Goal: Information Seeking & Learning: Learn about a topic

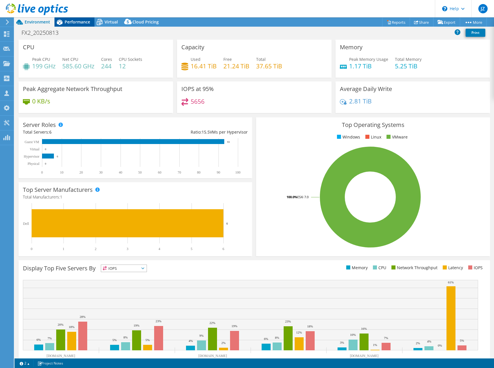
select select "USD"
click at [82, 25] on div "Performance" at bounding box center [74, 21] width 40 height 9
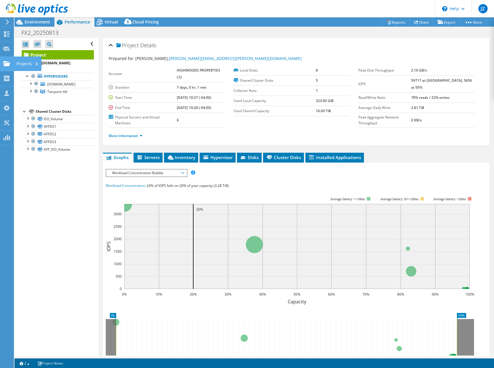
click at [9, 63] on use at bounding box center [6, 63] width 7 height 5
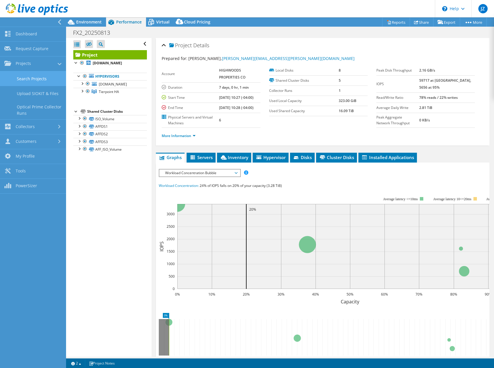
click at [25, 79] on link "Search Projects" at bounding box center [33, 78] width 66 height 15
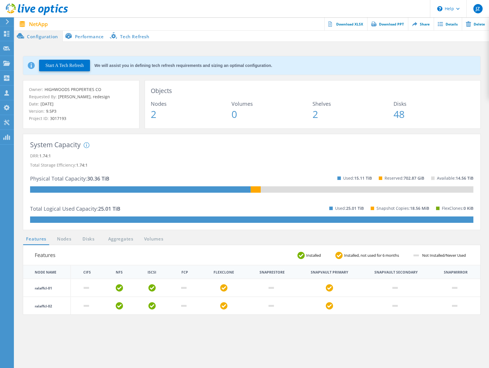
click at [135, 35] on li "Tech Refresh" at bounding box center [131, 36] width 46 height 12
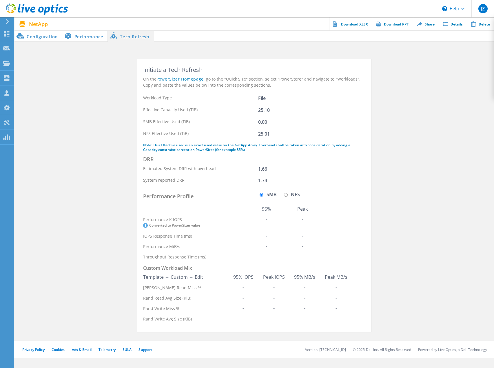
click at [286, 194] on input "NFS" at bounding box center [286, 195] width 4 height 4
radio input "true"
radio input "false"
click at [93, 36] on li "Performance" at bounding box center [84, 36] width 45 height 12
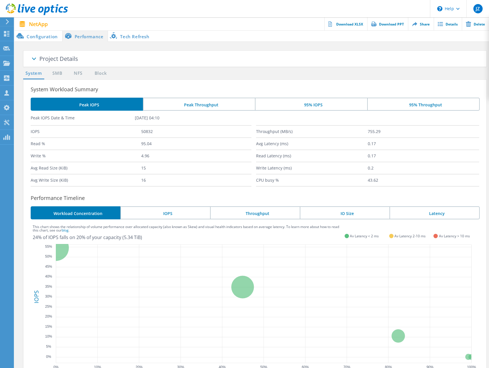
click at [43, 38] on li "Configuration" at bounding box center [38, 36] width 48 height 12
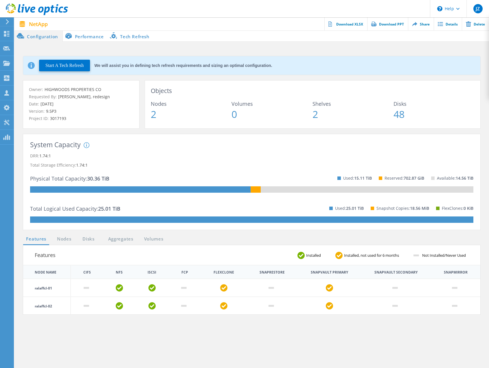
click at [271, 148] on div "System Capacity System DRR represents DRR w/o SnapShots and FlexClones for newe…" at bounding box center [252, 182] width 444 height 82
click at [85, 38] on li "Performance" at bounding box center [85, 36] width 45 height 12
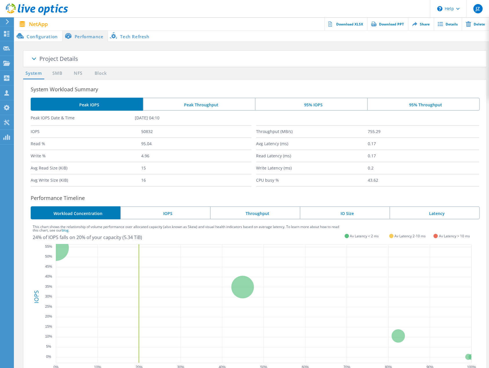
drag, startPoint x: 208, startPoint y: 103, endPoint x: 224, endPoint y: 103, distance: 16.2
click at [208, 103] on li "Peak Throughput" at bounding box center [199, 104] width 112 height 13
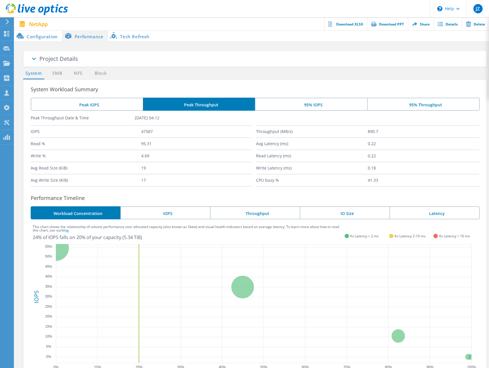
click at [304, 100] on li "95% IOPS" at bounding box center [311, 104] width 112 height 13
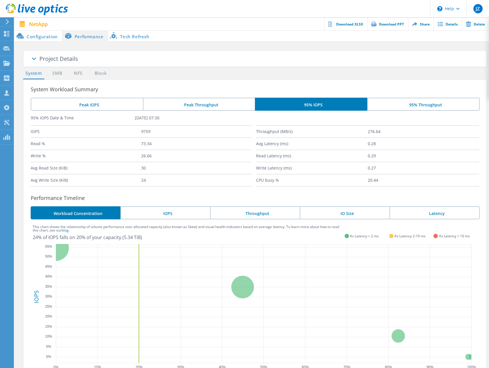
click at [220, 107] on li "Peak Throughput" at bounding box center [199, 104] width 112 height 13
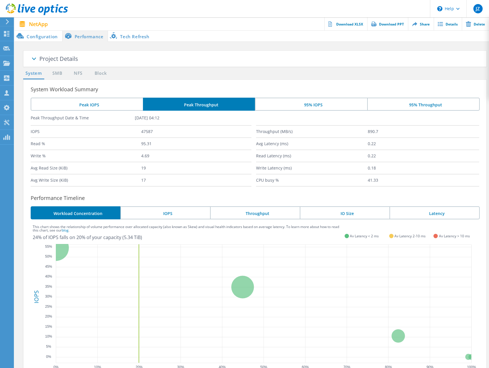
click at [121, 105] on li "Peak IOPS" at bounding box center [87, 104] width 112 height 13
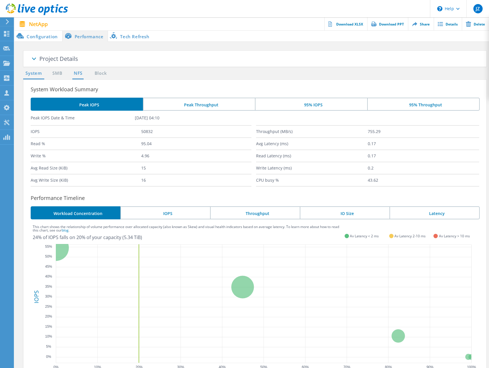
click at [80, 76] on link "NFS" at bounding box center [77, 73] width 11 height 7
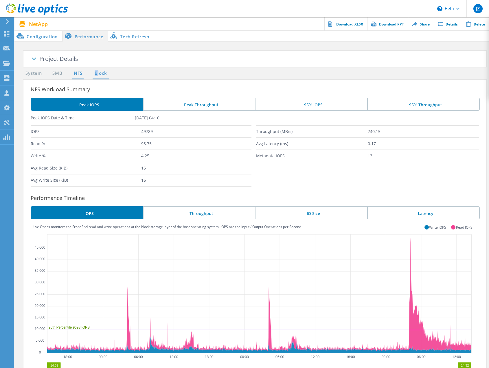
click at [96, 74] on link "Block" at bounding box center [101, 73] width 16 height 7
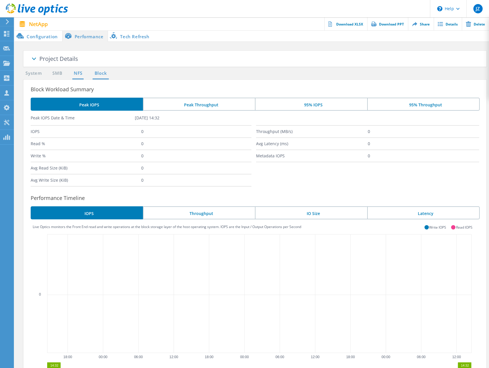
click at [76, 73] on link "NFS" at bounding box center [77, 73] width 11 height 7
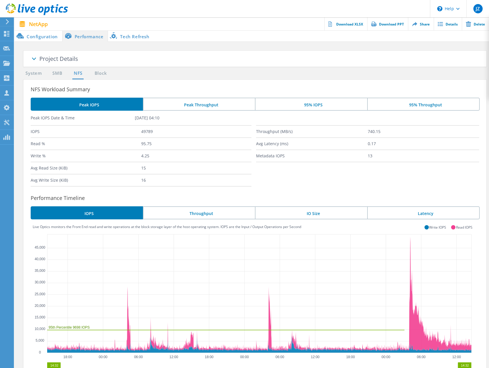
click at [64, 73] on ul "System SMB NFS Block" at bounding box center [67, 75] width 94 height 10
click at [55, 74] on link "SMB" at bounding box center [57, 73] width 13 height 7
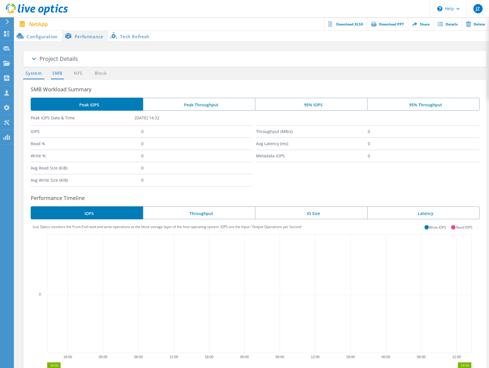
click at [29, 76] on link "System" at bounding box center [33, 73] width 21 height 7
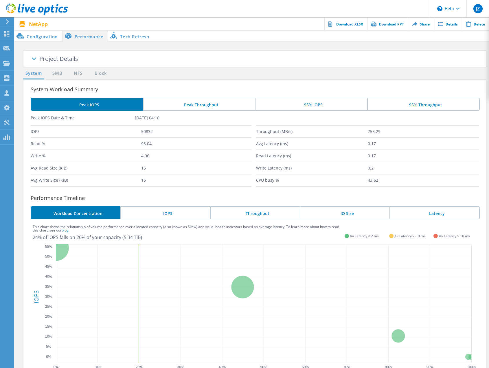
click at [43, 41] on li "Configuration" at bounding box center [38, 36] width 48 height 12
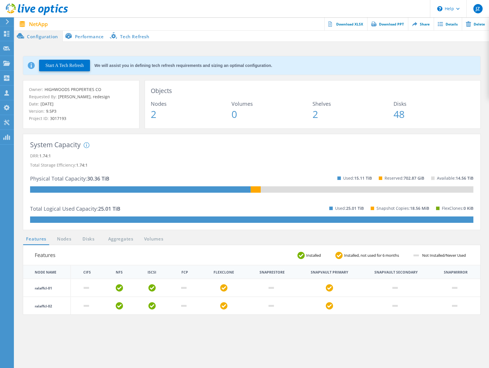
click at [269, 256] on section "Features Installed Installed, not used for 6 months Not Installed/Never Used" at bounding box center [252, 255] width 458 height 20
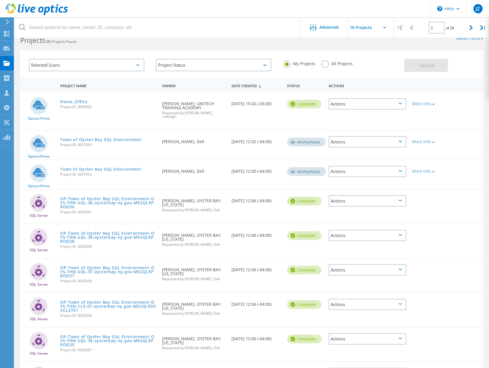
scroll to position [10, 0]
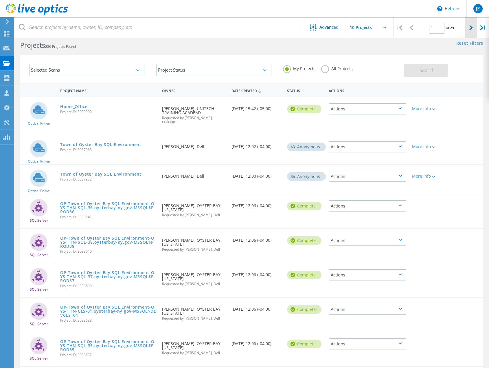
click at [472, 28] on icon at bounding box center [471, 27] width 3 height 5
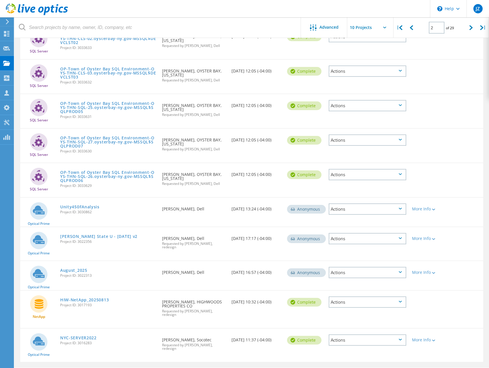
scroll to position [88, 0]
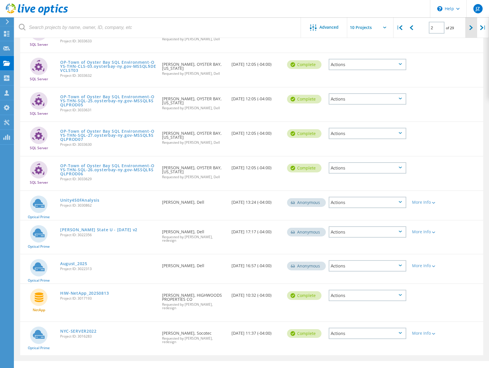
click at [476, 28] on div at bounding box center [472, 27] width 12 height 21
type input "3"
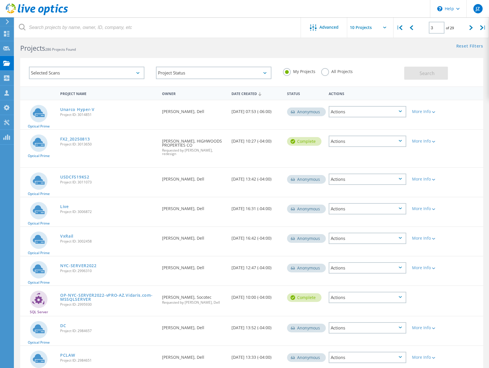
scroll to position [5, 0]
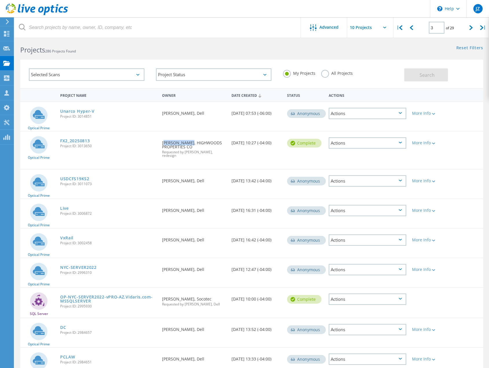
drag, startPoint x: 162, startPoint y: 144, endPoint x: 186, endPoint y: 141, distance: 24.8
click at [186, 141] on div "Requested By Scott Barbee, HIGHWOODS PROPERTIES CO Requested by Jordan Zubal, r…" at bounding box center [194, 147] width 70 height 32
copy div "Scott Barbee"
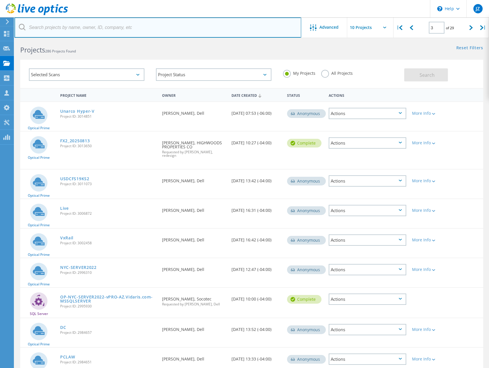
click at [129, 30] on input "text" at bounding box center [157, 27] width 287 height 20
paste input "Scott Barbee"
type input "Scott Barbee"
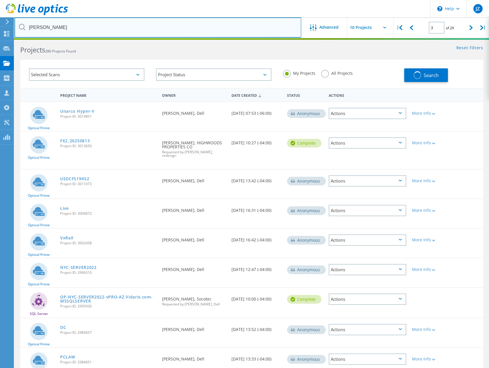
type input "1"
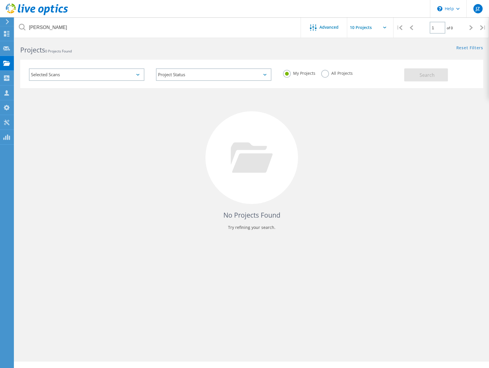
click at [204, 53] on h2 "Projects 0 Projects Found" at bounding box center [133, 50] width 226 height 10
drag, startPoint x: 456, startPoint y: 78, endPoint x: 321, endPoint y: 79, distance: 134.7
click at [456, 78] on div "Search" at bounding box center [443, 72] width 76 height 19
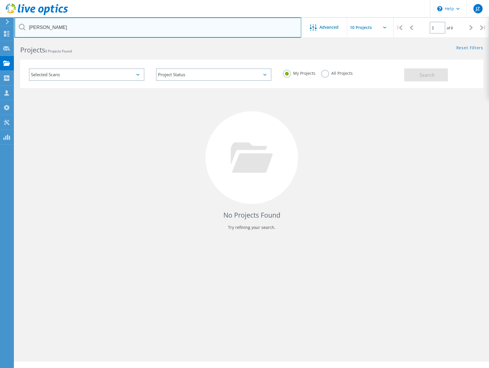
click at [183, 27] on input "Scott Barbee" at bounding box center [157, 27] width 287 height 20
click at [171, 33] on input "Scott Barbee" at bounding box center [157, 27] width 287 height 20
type input "S"
type input "Highwoods"
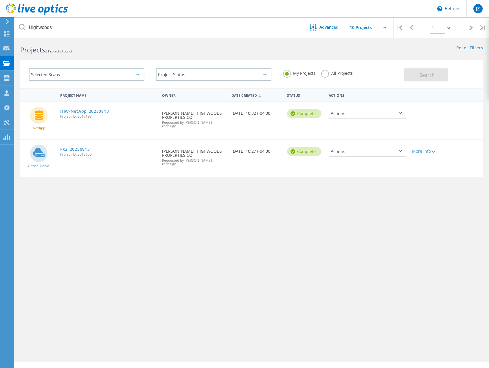
click at [120, 236] on div "Project Name Owner Date Created Status Actions NetApp HIW-NetApp_20250813 Proje…" at bounding box center [251, 163] width 463 height 151
click at [75, 147] on link "FX2_20250813" at bounding box center [75, 149] width 30 height 4
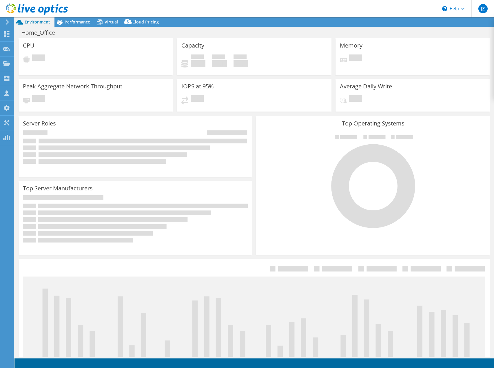
select select "USD"
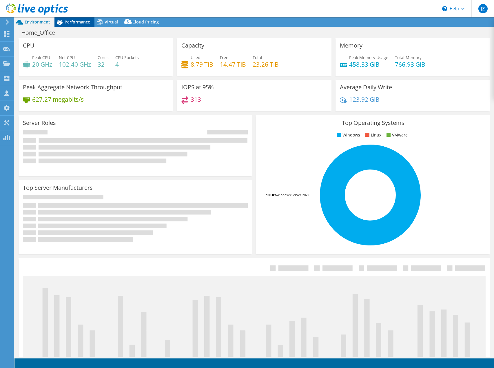
click at [80, 19] on span "Performance" at bounding box center [77, 22] width 25 height 6
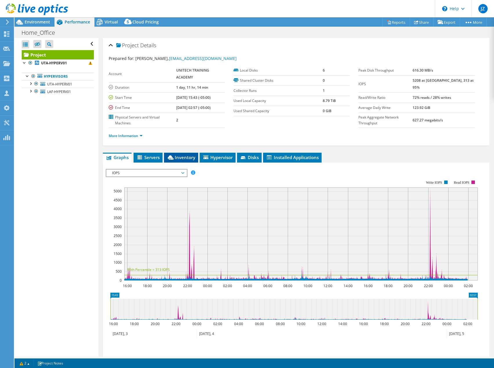
click at [179, 158] on span "Inventory" at bounding box center [181, 157] width 28 height 6
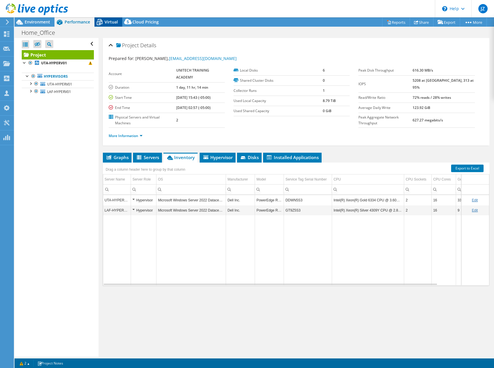
click at [112, 24] on span "Virtual" at bounding box center [111, 22] width 13 height 6
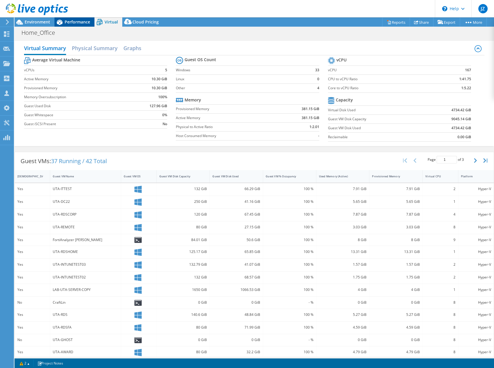
click at [80, 19] on span "Performance" at bounding box center [77, 22] width 25 height 6
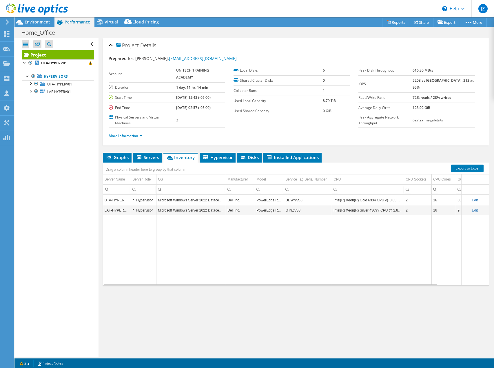
click at [216, 137] on ul "More Information" at bounding box center [296, 135] width 375 height 8
click at [40, 22] on span "Environment" at bounding box center [37, 22] width 25 height 6
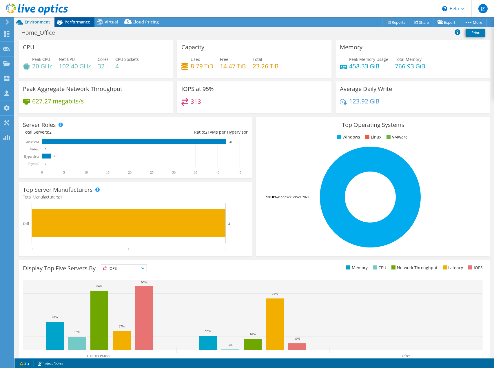
click at [70, 21] on span "Performance" at bounding box center [77, 22] width 25 height 6
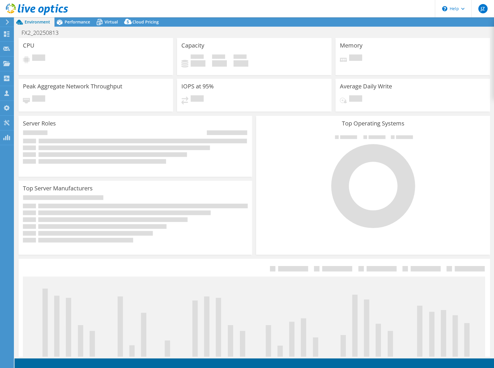
select select "USD"
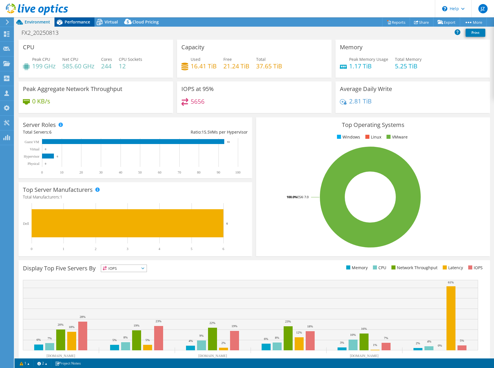
click at [78, 20] on span "Performance" at bounding box center [77, 22] width 25 height 6
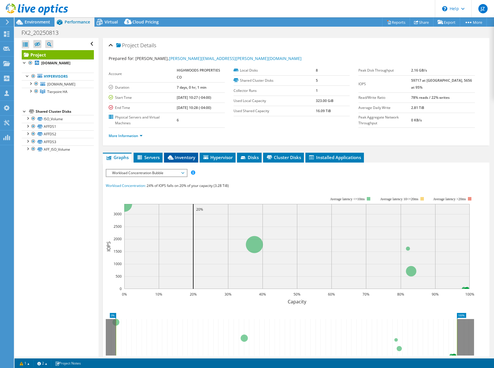
click at [180, 160] on span "Inventory" at bounding box center [181, 157] width 28 height 6
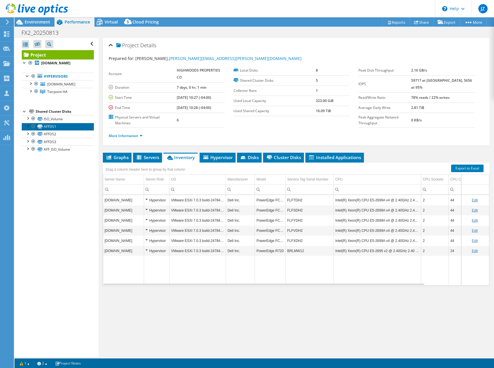
click at [46, 127] on link "AFFDS1" at bounding box center [58, 127] width 72 height 8
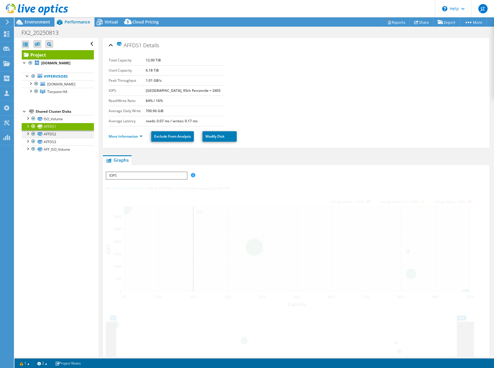
drag, startPoint x: 28, startPoint y: 125, endPoint x: 26, endPoint y: 133, distance: 8.3
click at [28, 125] on div at bounding box center [28, 126] width 6 height 6
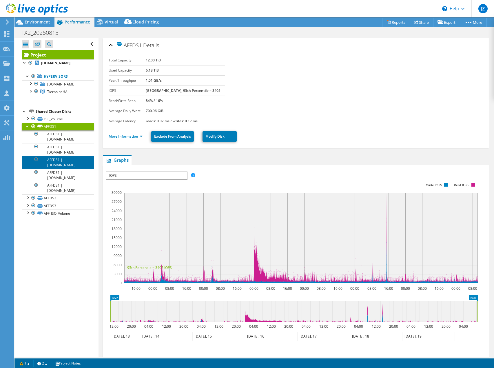
click at [67, 163] on link "AFFDS1 | [DOMAIN_NAME]" at bounding box center [58, 162] width 72 height 13
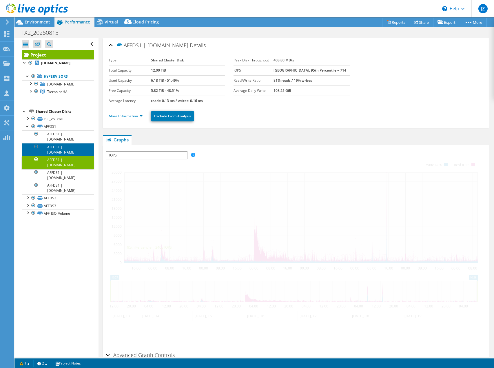
click at [65, 149] on link "AFFDS1 | [DOMAIN_NAME]" at bounding box center [58, 149] width 72 height 13
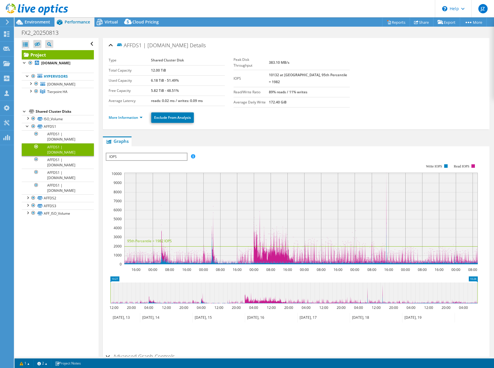
click at [126, 118] on li "More Information" at bounding box center [127, 117] width 37 height 6
click at [129, 115] on link "More Information" at bounding box center [126, 117] width 34 height 5
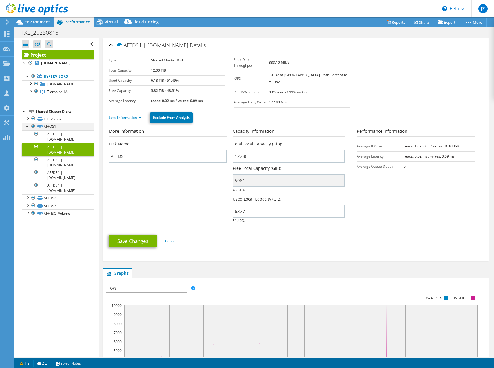
click at [28, 125] on div at bounding box center [28, 126] width 6 height 6
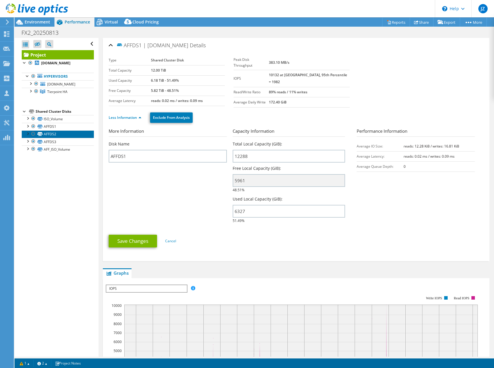
click at [54, 134] on link "AFFDS2" at bounding box center [58, 134] width 72 height 8
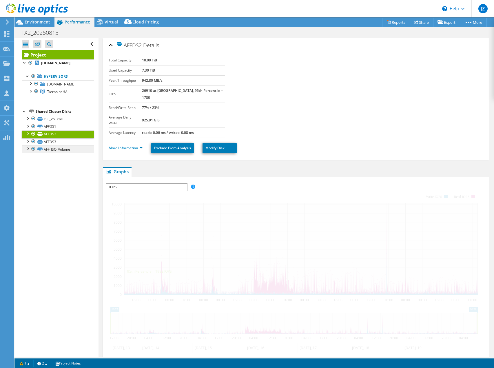
click at [27, 134] on div at bounding box center [28, 133] width 6 height 6
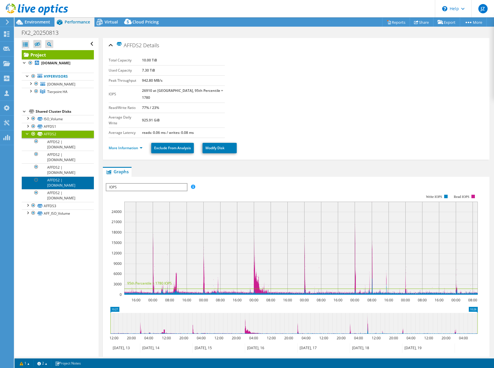
click at [71, 184] on link "AFFDS2 | [DOMAIN_NAME]" at bounding box center [58, 182] width 72 height 13
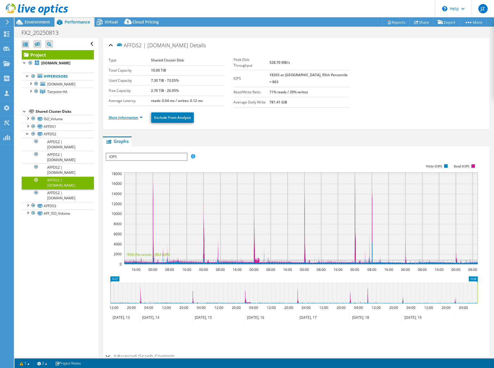
click at [129, 115] on link "More Information" at bounding box center [126, 117] width 34 height 5
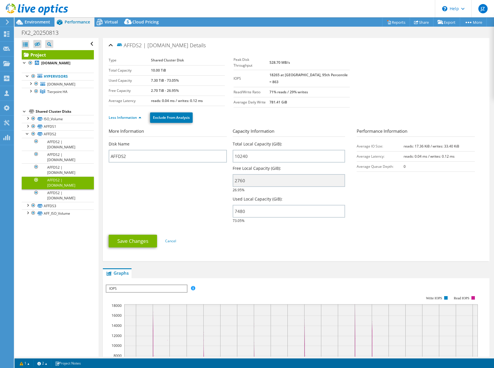
click at [43, 54] on link "Project" at bounding box center [58, 54] width 72 height 9
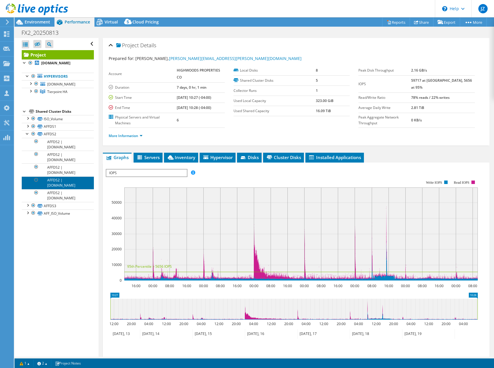
click at [70, 185] on link "AFFDS2 | [DOMAIN_NAME]" at bounding box center [58, 182] width 72 height 13
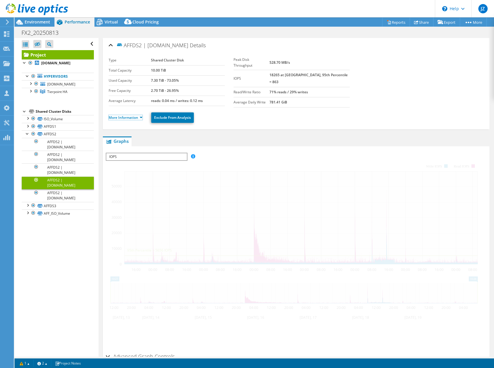
click at [138, 115] on link "More Information" at bounding box center [126, 117] width 34 height 5
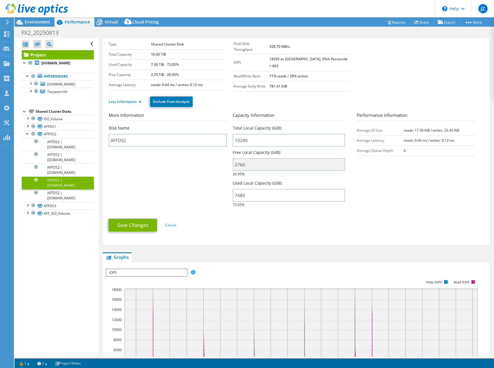
scroll to position [29, 0]
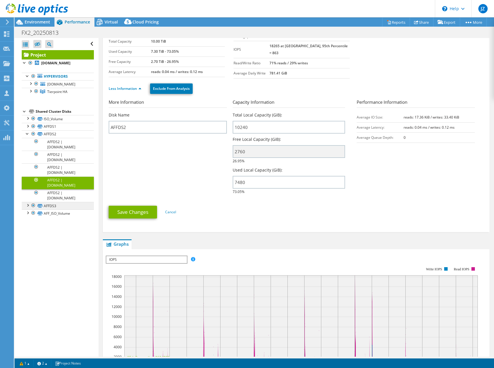
click at [28, 207] on div at bounding box center [28, 205] width 6 height 6
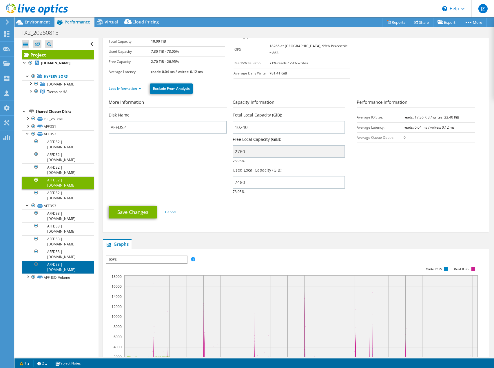
click at [71, 266] on link "AFFDS3 | [DOMAIN_NAME]" at bounding box center [58, 267] width 72 height 13
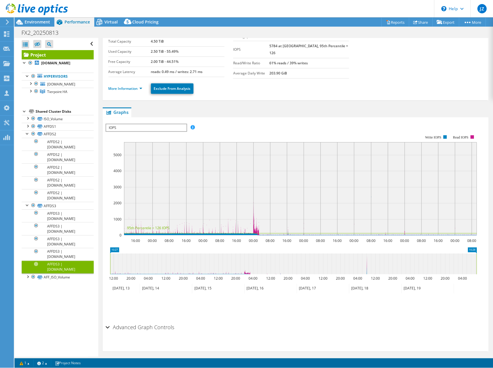
scroll to position [0, 0]
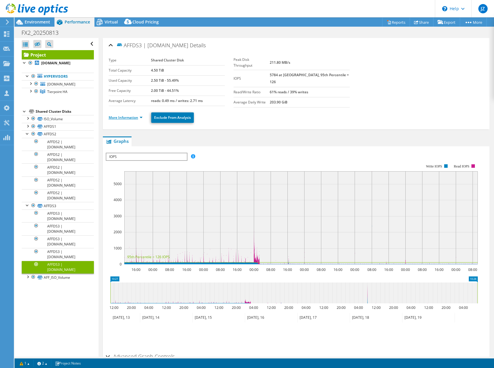
click at [127, 118] on link "More Information" at bounding box center [126, 117] width 34 height 5
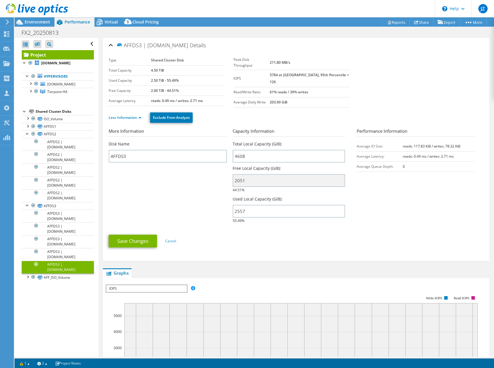
click at [41, 57] on link "Project" at bounding box center [58, 54] width 72 height 9
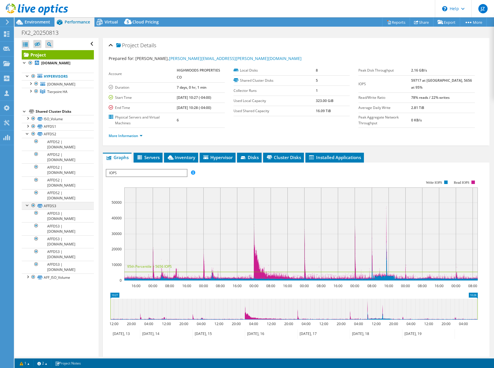
click at [26, 205] on div at bounding box center [28, 205] width 6 height 6
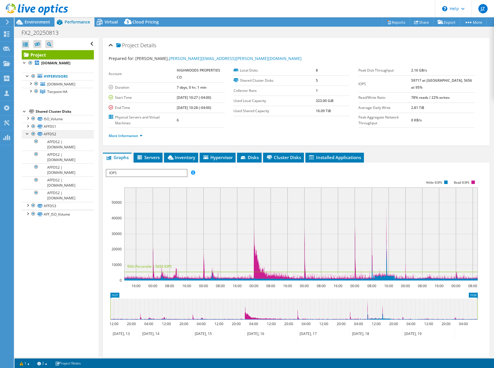
click at [28, 133] on div at bounding box center [28, 133] width 6 height 6
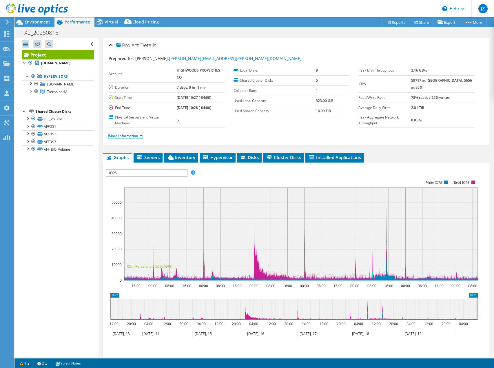
click at [130, 134] on link "More Information" at bounding box center [126, 135] width 34 height 5
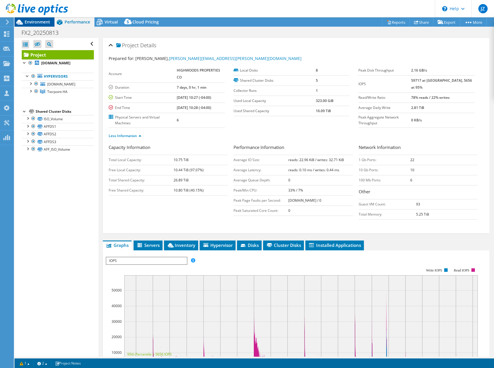
click at [30, 22] on span "Environment" at bounding box center [37, 22] width 25 height 6
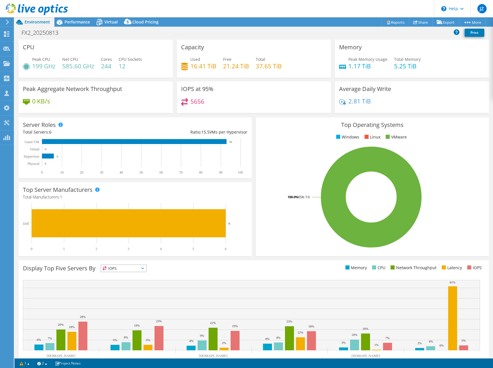
select select "USD"
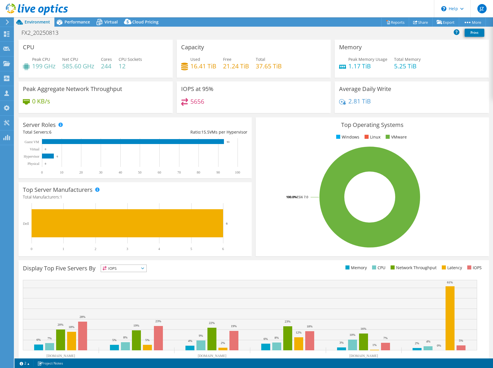
select select "USD"
